Goal: Transaction & Acquisition: Purchase product/service

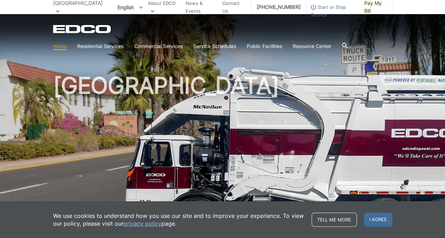
click at [61, 46] on link "Home" at bounding box center [59, 46] width 13 height 8
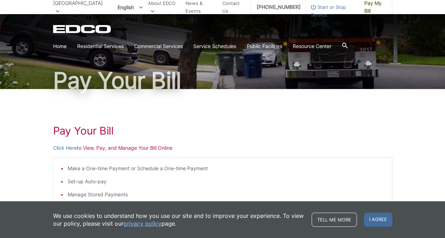
scroll to position [35, 0]
